Goal: Download file/media

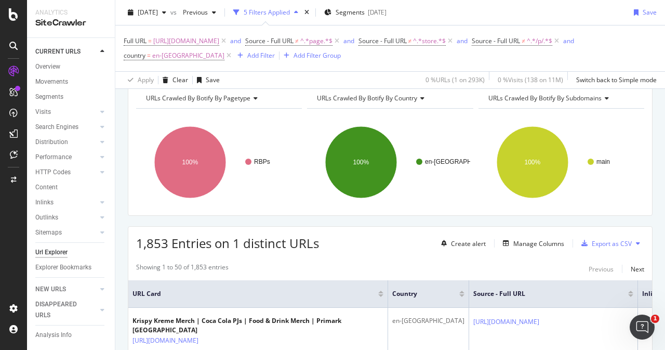
scroll to position [104, 0]
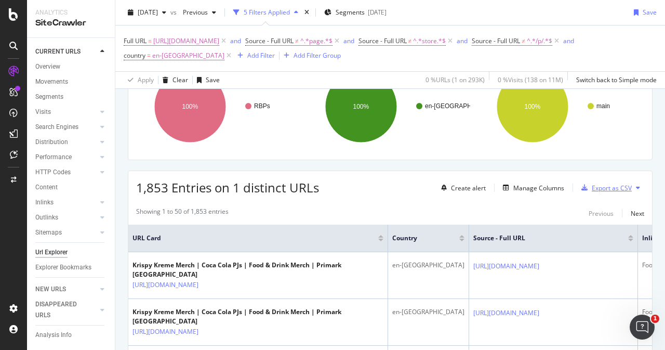
click at [605, 185] on div "Export as CSV" at bounding box center [612, 188] width 40 height 9
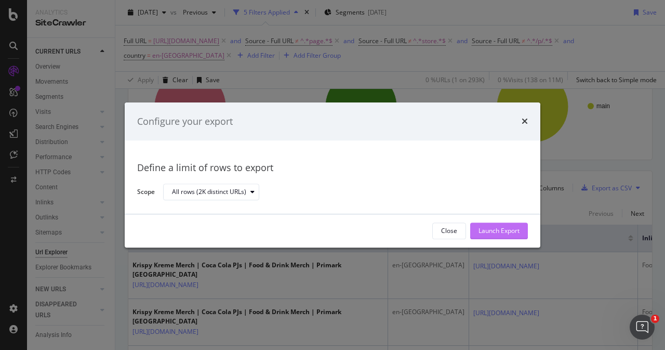
click at [488, 230] on div "Launch Export" at bounding box center [499, 231] width 41 height 9
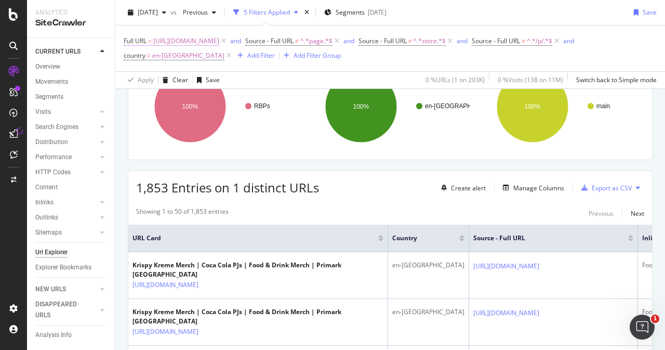
click at [219, 44] on span "https://www.primark.com/en-gb/r/collabs/pop-culture/food-and-drink" at bounding box center [186, 41] width 66 height 15
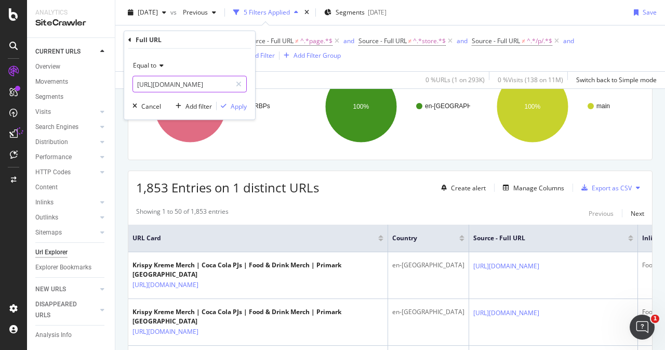
click at [200, 87] on input "https://www.primark.com/en-gb/r/collabs/pop-culture/food-and-drink" at bounding box center [182, 84] width 98 height 17
paste input "c/home/bathroom/bath-mats"
type input "https://www.primark.com/en-gb/c/home/bathroom/bath-mats"
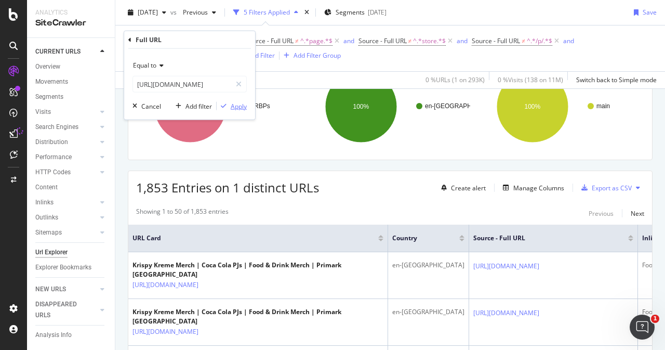
click at [239, 106] on div "Apply" at bounding box center [239, 105] width 16 height 9
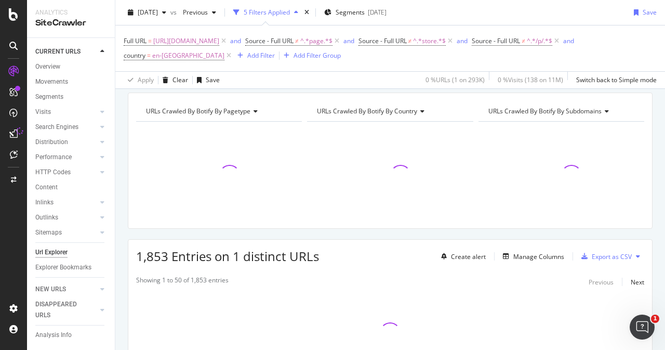
scroll to position [52, 0]
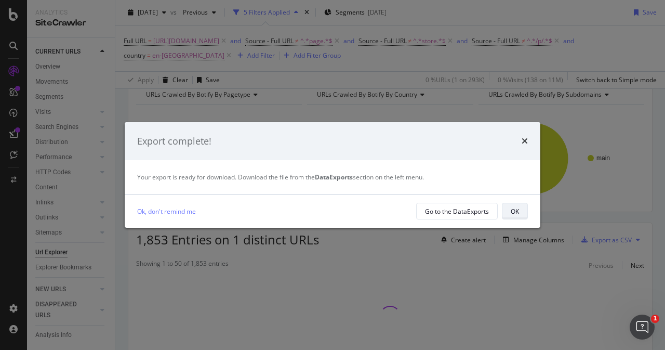
click at [519, 211] on div "OK" at bounding box center [515, 211] width 8 height 9
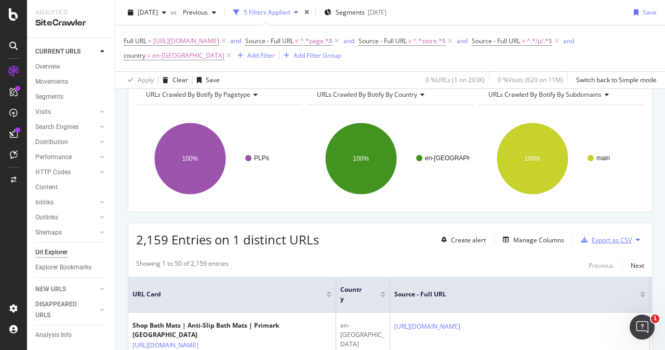
click at [613, 238] on div "Export as CSV" at bounding box center [612, 240] width 40 height 9
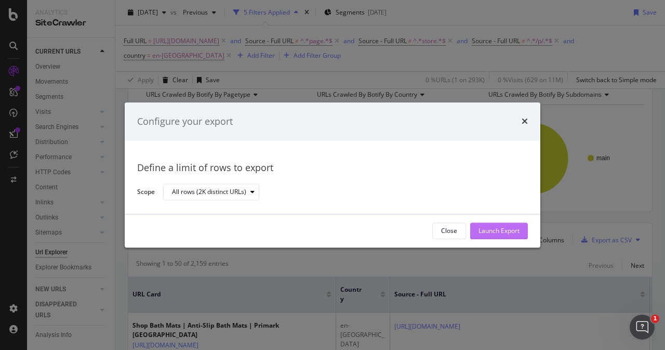
click at [497, 236] on div "Launch Export" at bounding box center [499, 231] width 41 height 16
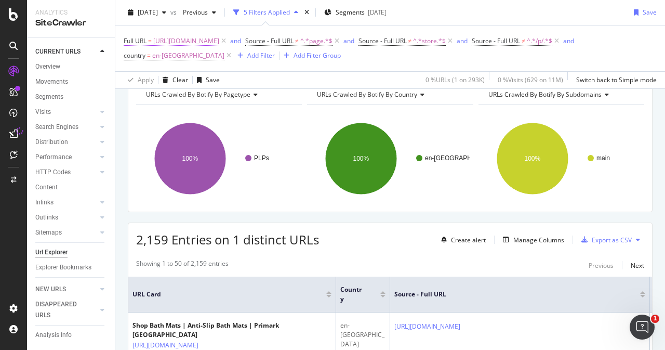
click at [219, 43] on span "https://www.primark.com/en-gb/c/home/bathroom/bath-mats" at bounding box center [186, 41] width 66 height 15
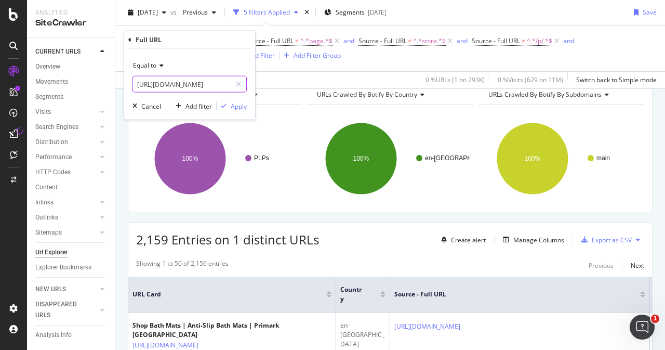
click at [198, 85] on input "https://www.primark.com/en-gb/c/home/bathroom/bath-mats" at bounding box center [182, 84] width 98 height 17
paste input "r/collabs/tv-and-film/disney"
type input "https://www.primark.com/en-gb/r/collabs/tv-and-film/disney"
click at [239, 107] on div "Apply" at bounding box center [239, 105] width 16 height 9
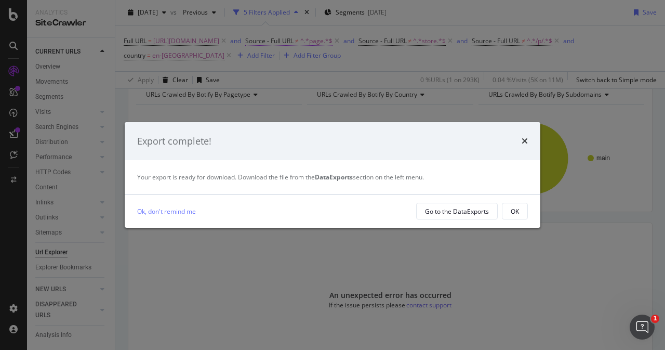
drag, startPoint x: 514, startPoint y: 210, endPoint x: 423, endPoint y: 36, distance: 195.6
click at [514, 210] on div "OK" at bounding box center [515, 211] width 8 height 9
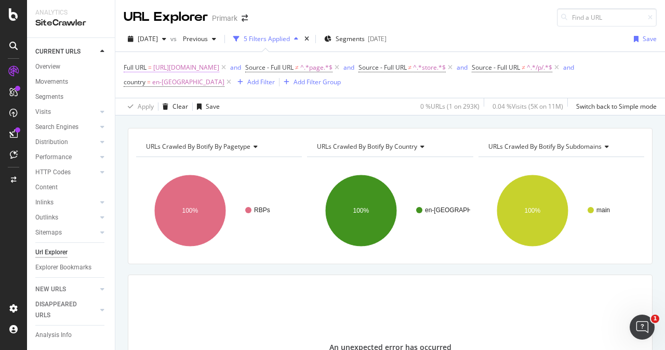
click at [219, 68] on span "https://www.primark.com/en-gb/r/collabs/tv-and-film/disney" at bounding box center [186, 67] width 66 height 15
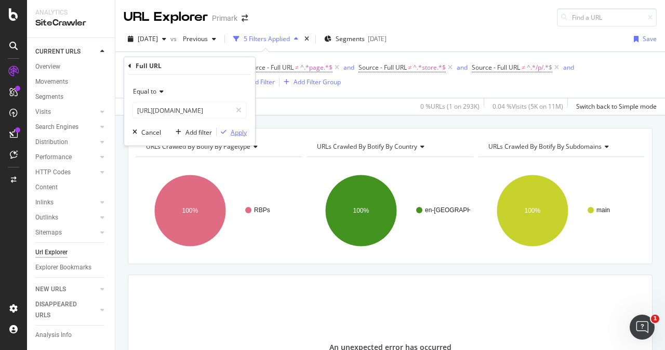
click at [244, 128] on div "Apply" at bounding box center [239, 131] width 16 height 9
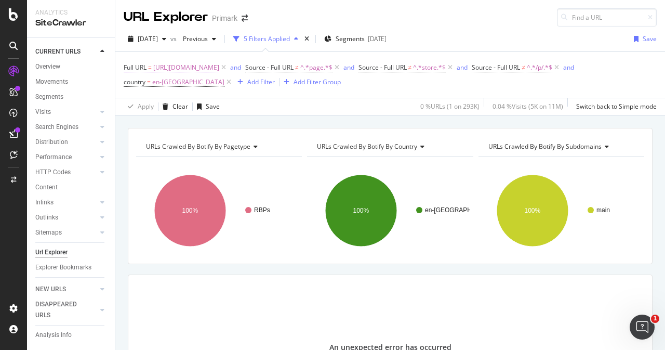
click at [219, 70] on span "https://www.primark.com/en-gb/r/collabs/tv-and-film/disney" at bounding box center [186, 67] width 66 height 15
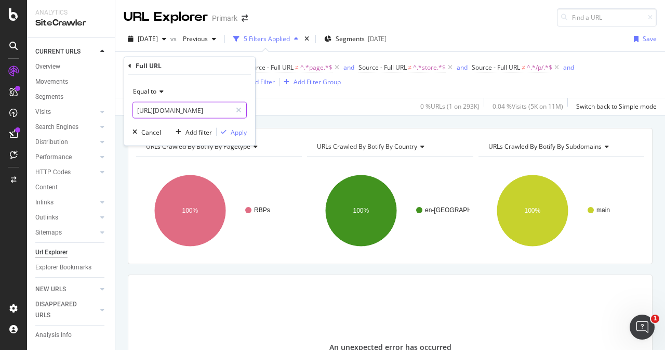
click at [222, 112] on input "https://www.primark.com/en-gb/r/collabs/tv-and-film/disney" at bounding box center [182, 110] width 98 height 17
click at [152, 132] on div "Cancel" at bounding box center [151, 131] width 20 height 9
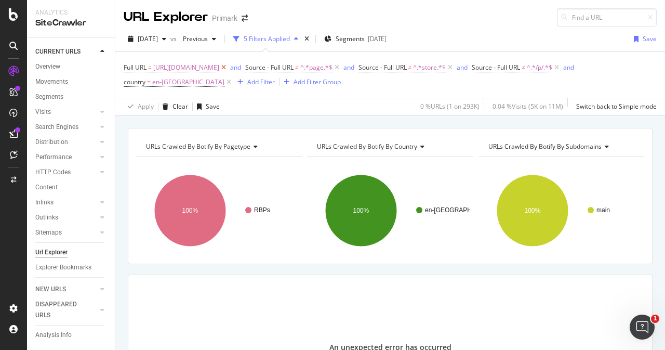
click at [228, 68] on icon at bounding box center [223, 67] width 9 height 10
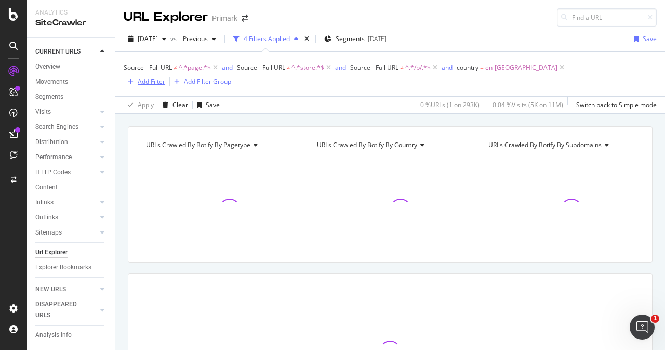
click at [165, 77] on div "Add Filter" at bounding box center [152, 81] width 28 height 9
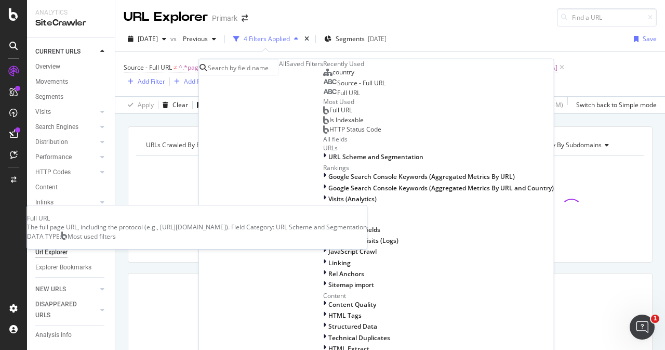
click at [353, 114] on div "Full URL" at bounding box center [337, 110] width 29 height 8
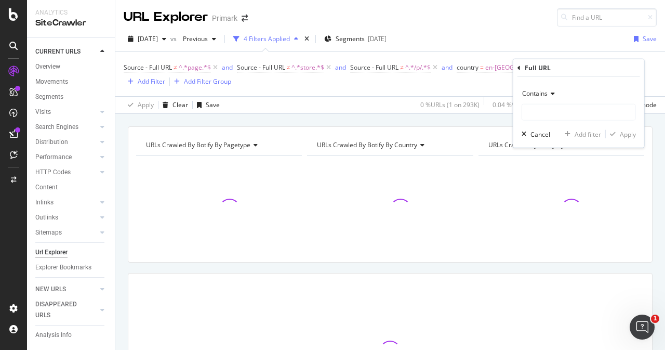
click at [546, 96] on span "Contains" at bounding box center [535, 93] width 25 height 9
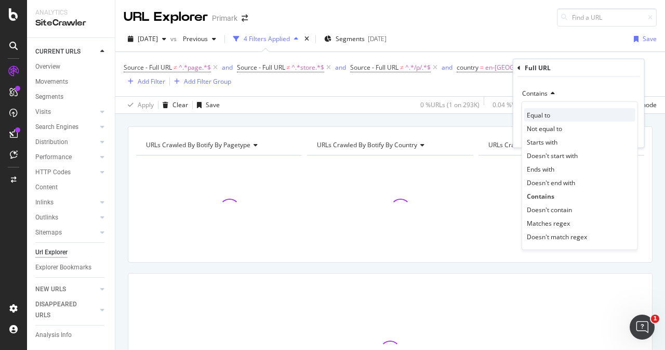
click at [560, 112] on div "Equal to" at bounding box center [580, 115] width 111 height 14
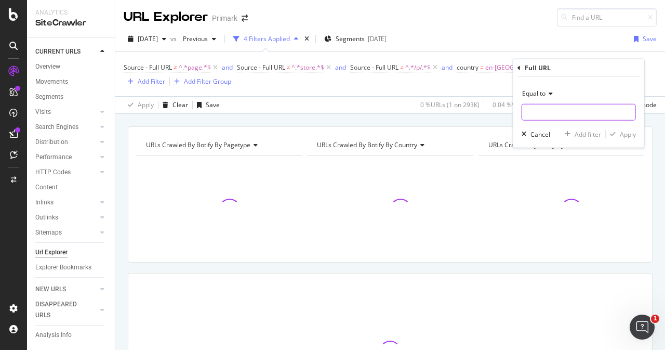
click at [553, 112] on input "text" at bounding box center [579, 112] width 113 height 17
paste input "Complete"
paste input "https://www.primark.com/en-gb/r/collabs/tv-and-film/disney"
type input "https://www.primark.com/en-gb/r/collabs/tv-and-film/disney"
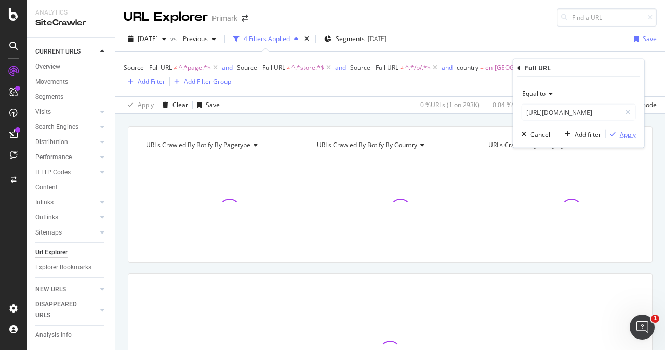
click at [628, 133] on div "Apply" at bounding box center [628, 133] width 16 height 9
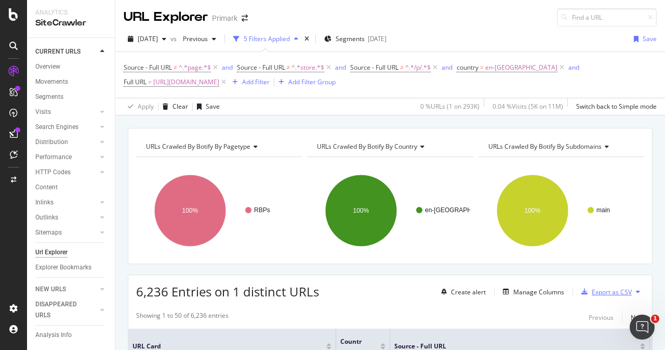
click at [602, 293] on div "Export as CSV" at bounding box center [612, 292] width 40 height 9
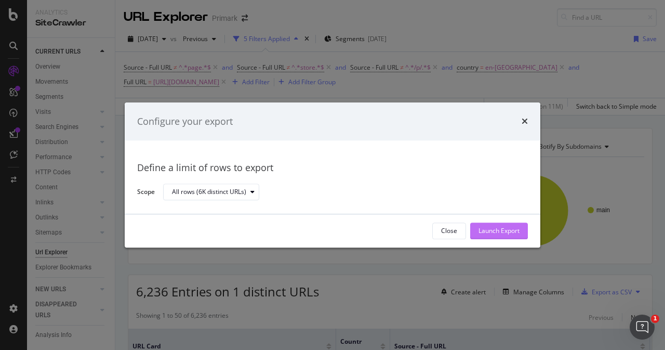
click at [514, 229] on div "Launch Export" at bounding box center [499, 231] width 41 height 9
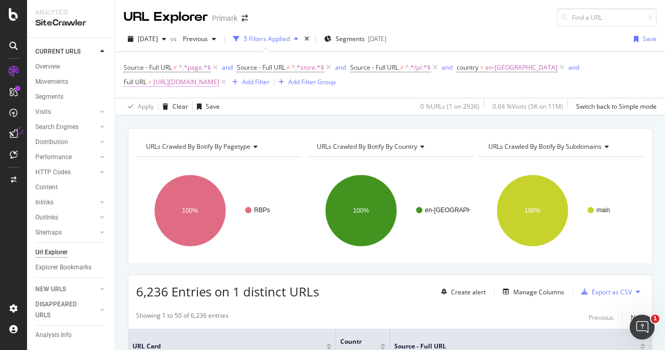
click at [219, 87] on span "https://www.primark.com/en-gb/r/collabs/tv-and-film/disney" at bounding box center [186, 82] width 66 height 15
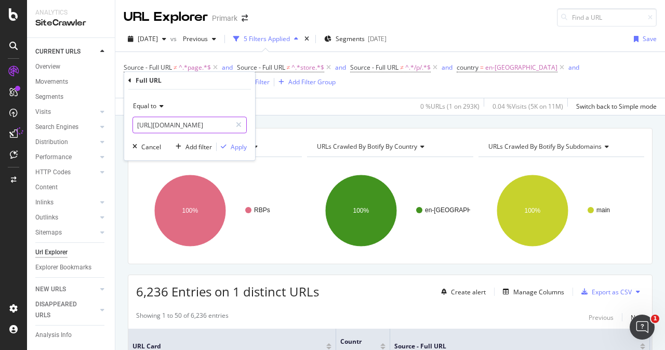
click at [207, 126] on input "https://www.primark.com/en-gb/r/collabs/tv-and-film/disney" at bounding box center [182, 124] width 98 height 17
paste input "c/collabs/tv-and-film/wicked"
type input "https://www.primark.com/en-gb/c/collabs/tv-and-film/wicked"
click at [233, 147] on div "Apply" at bounding box center [239, 146] width 16 height 9
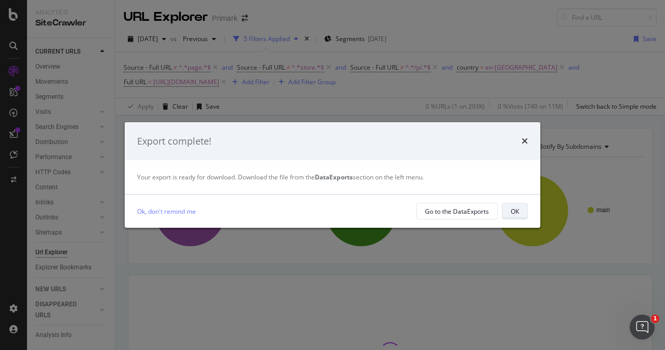
click at [519, 211] on button "OK" at bounding box center [515, 211] width 26 height 17
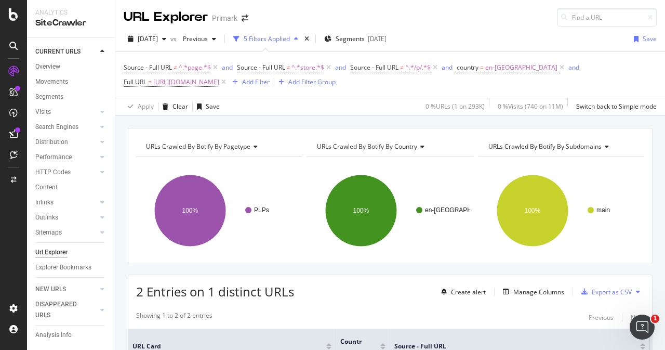
scroll to position [52, 0]
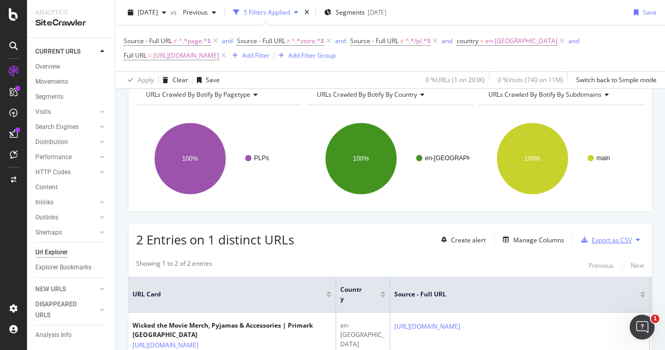
click at [606, 241] on div "Export as CSV" at bounding box center [612, 240] width 40 height 9
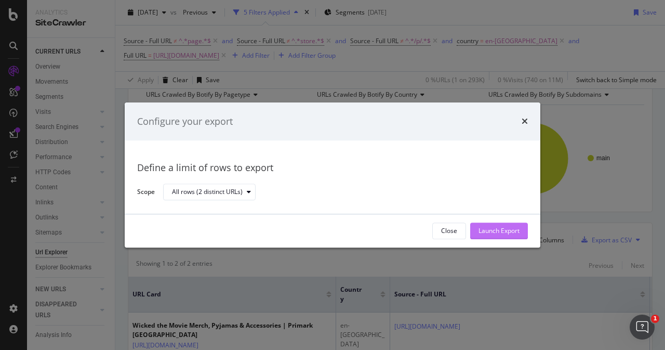
click at [519, 229] on div "Launch Export" at bounding box center [499, 231] width 41 height 9
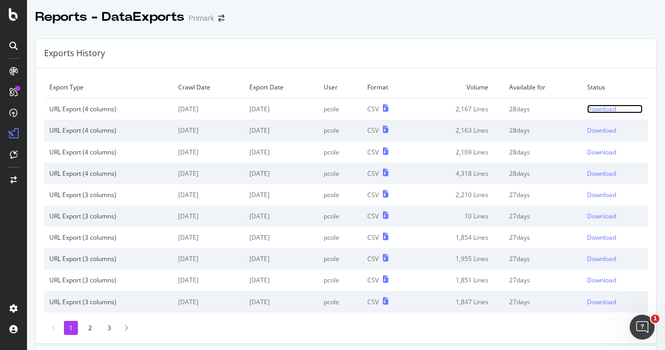
click at [589, 110] on div "Download" at bounding box center [602, 109] width 29 height 9
click at [582, 107] on td "Download" at bounding box center [615, 109] width 66 height 22
click at [588, 108] on div "Download" at bounding box center [602, 109] width 29 height 9
click at [588, 110] on div "Download" at bounding box center [602, 109] width 29 height 9
click at [588, 108] on div "Download" at bounding box center [602, 109] width 29 height 9
